Goal: Task Accomplishment & Management: Manage account settings

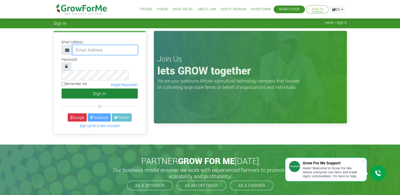
type input "[EMAIL_ADDRESS][DOMAIN_NAME]"
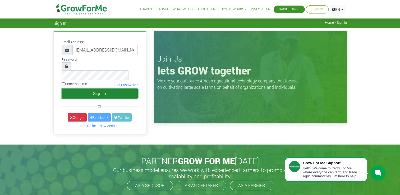
click at [85, 89] on button "Sign In" at bounding box center [100, 94] width 76 height 10
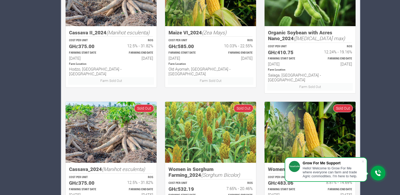
scroll to position [364, 0]
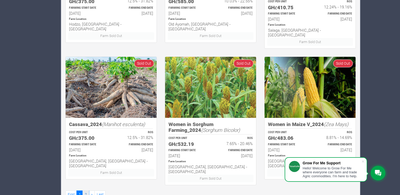
click at [84, 191] on link "2" at bounding box center [85, 195] width 6 height 8
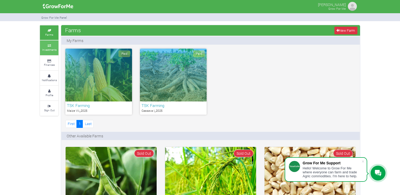
click at [51, 49] on small "Investments" at bounding box center [49, 50] width 15 height 4
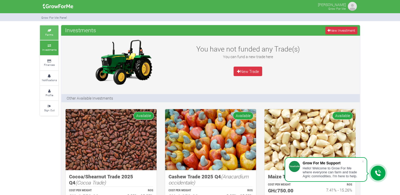
click at [48, 32] on link "Farms" at bounding box center [49, 32] width 19 height 15
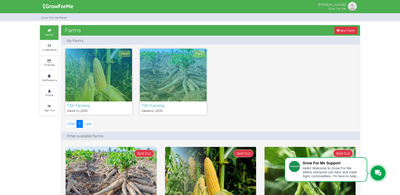
click at [86, 99] on div "Paid" at bounding box center [98, 75] width 67 height 53
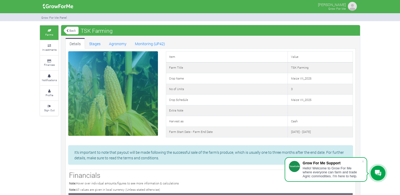
click at [71, 30] on link "Back" at bounding box center [71, 30] width 15 height 9
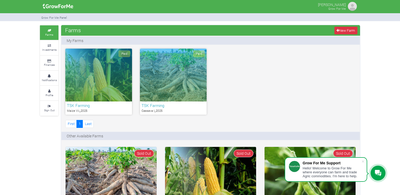
click at [164, 85] on div "Paid" at bounding box center [173, 75] width 67 height 53
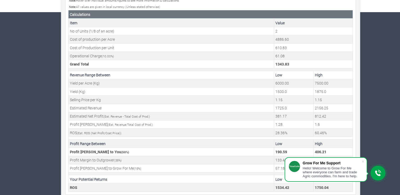
scroll to position [186, 0]
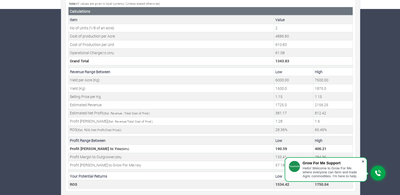
click at [362, 161] on span at bounding box center [362, 161] width 5 height 5
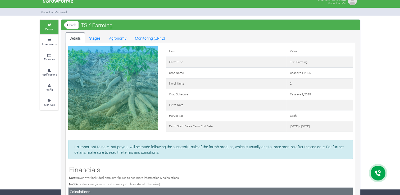
scroll to position [0, 0]
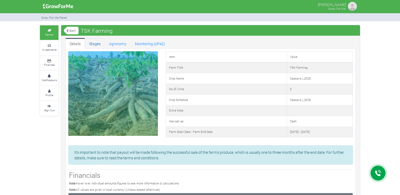
click at [93, 42] on link "Stages" at bounding box center [95, 43] width 20 height 11
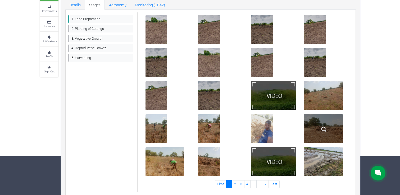
scroll to position [44, 0]
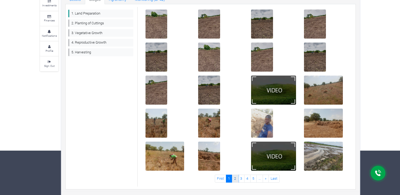
click at [235, 178] on link "2" at bounding box center [235, 179] width 6 height 8
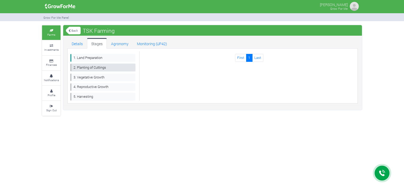
click at [103, 69] on link "2. Planting of Cuttings" at bounding box center [102, 68] width 65 height 8
click at [86, 57] on link "1. Land Preparation" at bounding box center [102, 58] width 65 height 8
click at [73, 30] on link "Back" at bounding box center [73, 30] width 15 height 9
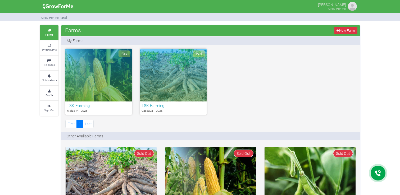
click at [105, 88] on div "Paid" at bounding box center [98, 75] width 67 height 53
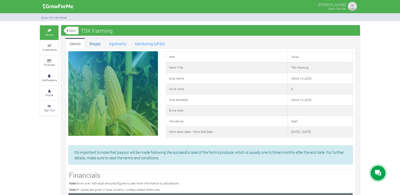
click at [92, 44] on link "Stages" at bounding box center [95, 43] width 20 height 11
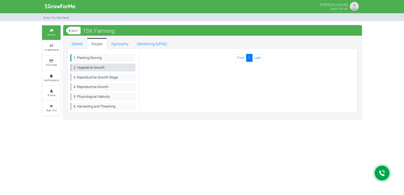
click at [91, 66] on link "2. Vegetative Growth" at bounding box center [102, 68] width 65 height 8
click at [93, 60] on link "1. Planting/Sowing" at bounding box center [102, 58] width 65 height 8
click at [242, 58] on link "First" at bounding box center [240, 58] width 11 height 8
click at [257, 60] on link "Last" at bounding box center [257, 58] width 11 height 8
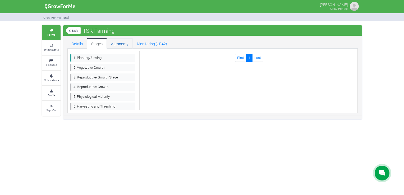
click at [117, 44] on link "Agronomy" at bounding box center [120, 43] width 26 height 11
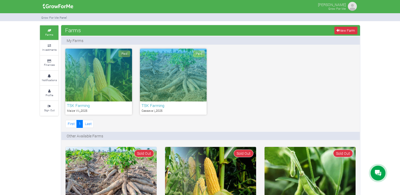
click at [107, 75] on div "Paid" at bounding box center [98, 75] width 67 height 53
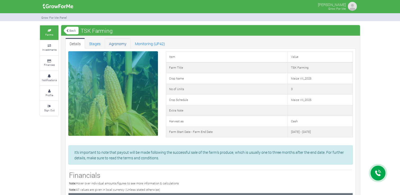
click at [118, 41] on link "Agronomy" at bounding box center [118, 43] width 26 height 11
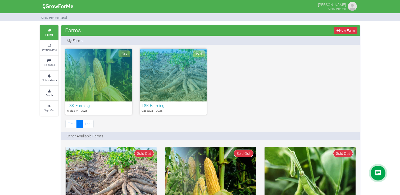
click at [118, 74] on div "Paid" at bounding box center [98, 75] width 67 height 53
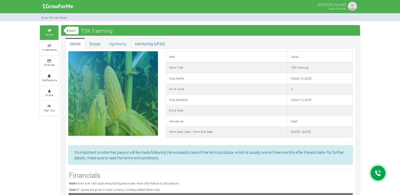
click at [143, 44] on link "Monitoring (UP42)" at bounding box center [150, 43] width 39 height 11
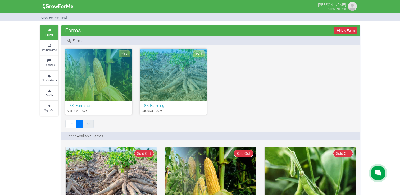
click at [85, 124] on link "Last" at bounding box center [87, 124] width 11 height 8
click at [352, 6] on img at bounding box center [352, 6] width 11 height 11
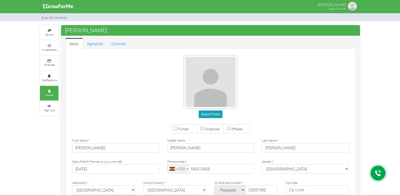
type input "54 201 3425"
click at [49, 29] on icon at bounding box center [49, 30] width 16 height 3
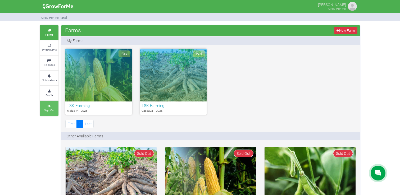
click at [52, 109] on small "Sign Out" at bounding box center [49, 110] width 10 height 4
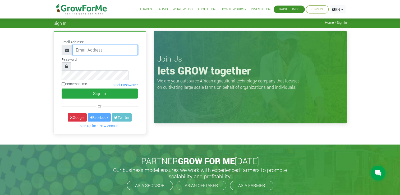
type input "[EMAIL_ADDRESS][DOMAIN_NAME]"
click at [392, 59] on div "Email Address: [EMAIL_ADDRESS][DOMAIN_NAME] Password: Sign In" at bounding box center [200, 86] width 400 height 116
